Goal: Information Seeking & Learning: Learn about a topic

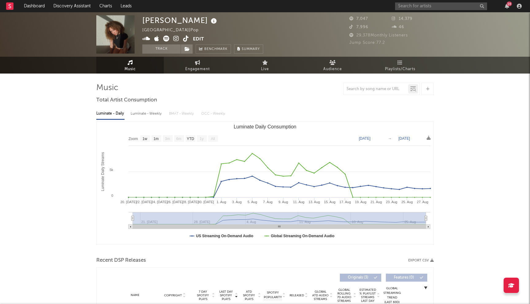
select select "1w"
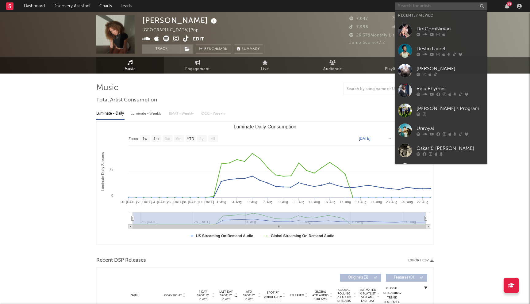
click at [424, 8] on input "text" at bounding box center [441, 6] width 92 height 8
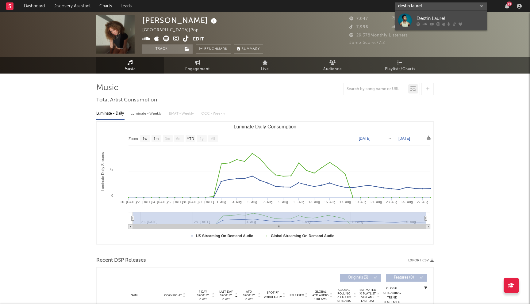
type input "destin laurel"
click at [422, 18] on div "Destin Laurel" at bounding box center [451, 18] width 68 height 7
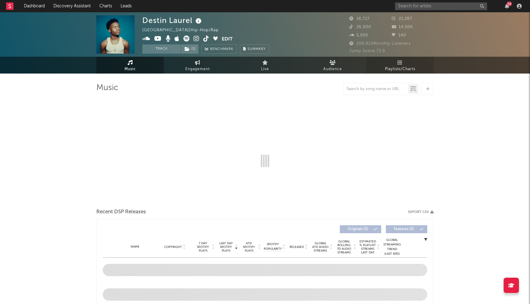
click at [401, 67] on span "Playlists/Charts" at bounding box center [400, 69] width 30 height 7
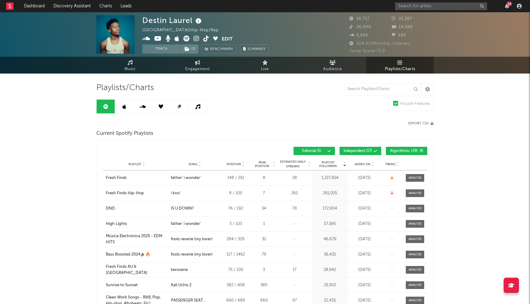
click at [128, 107] on link at bounding box center [124, 107] width 18 height 14
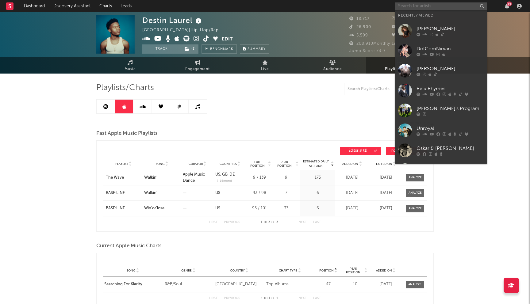
click at [419, 6] on input "text" at bounding box center [441, 6] width 92 height 8
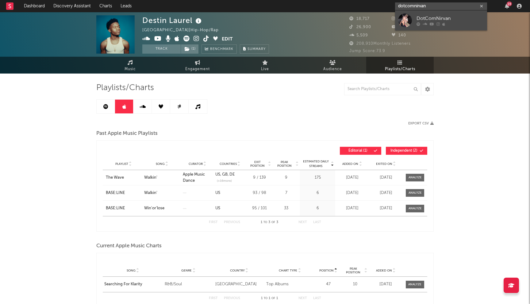
type input "dotcomnirvan"
click at [433, 15] on div "DotComNirvan" at bounding box center [451, 18] width 68 height 7
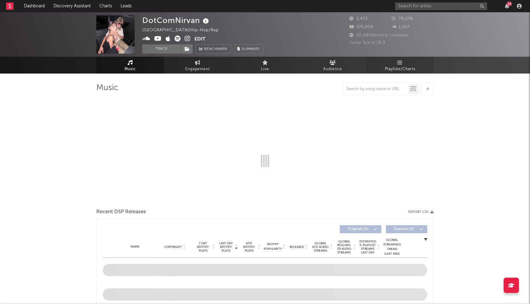
select select "6m"
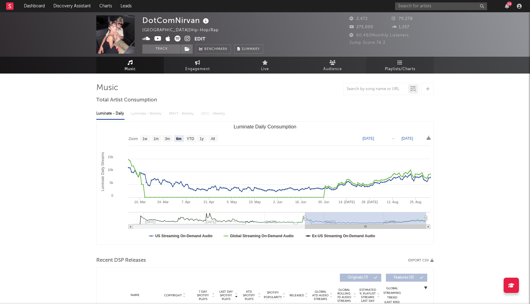
click at [407, 62] on link "Playlists/Charts" at bounding box center [400, 65] width 68 height 17
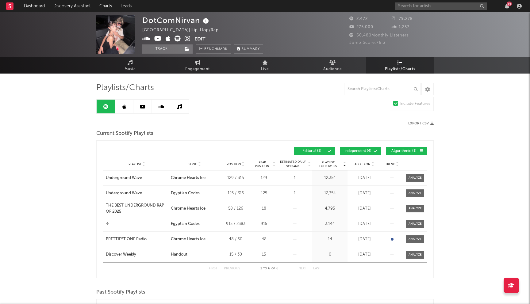
click at [124, 109] on link at bounding box center [124, 107] width 18 height 14
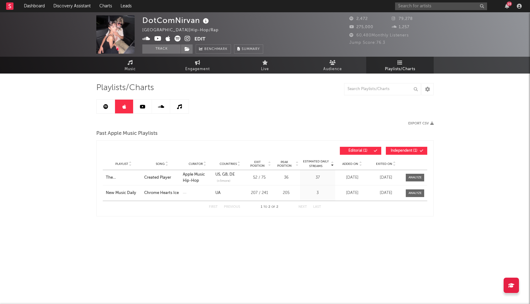
click at [108, 103] on link at bounding box center [106, 107] width 18 height 14
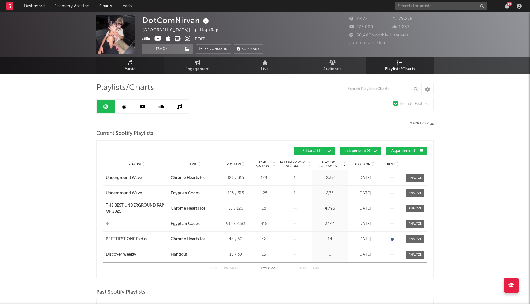
click at [121, 70] on link "Music" at bounding box center [130, 65] width 68 height 17
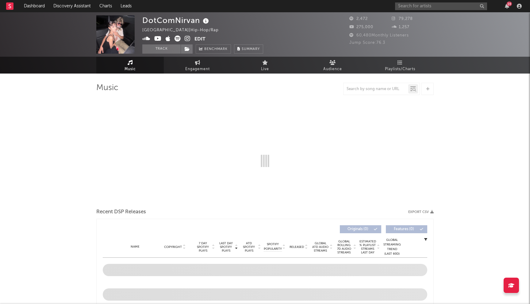
select select "6m"
